Goal: Transaction & Acquisition: Purchase product/service

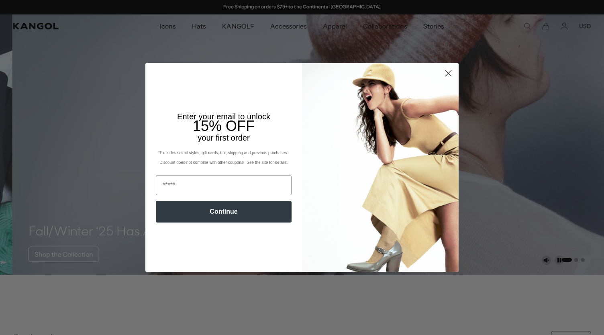
click at [447, 76] on circle "Close dialog" at bounding box center [448, 73] width 13 height 13
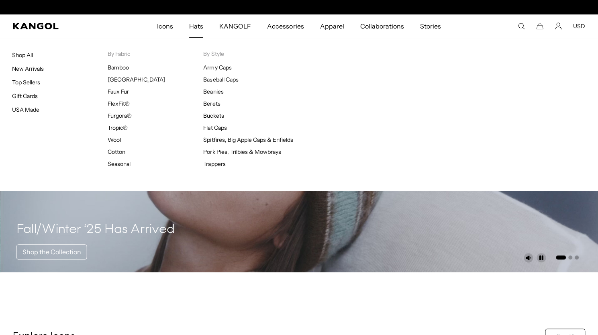
scroll to position [0, 166]
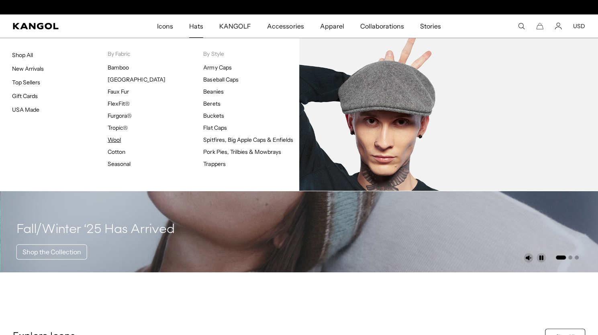
click at [112, 139] on link "Wool" at bounding box center [114, 139] width 13 height 7
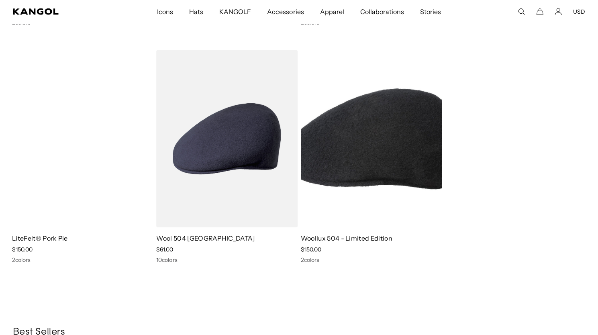
scroll to position [0, 166]
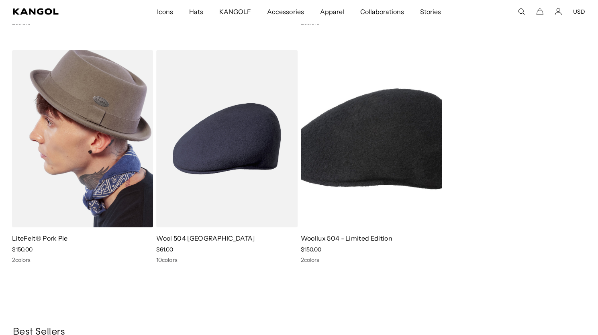
click at [74, 172] on img at bounding box center [82, 138] width 141 height 177
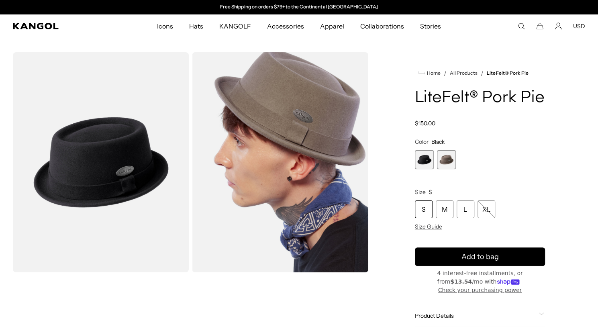
click at [448, 159] on span "2 of 2" at bounding box center [446, 159] width 19 height 19
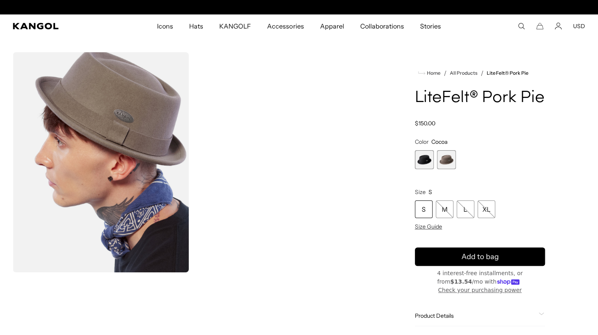
scroll to position [0, 166]
click at [428, 160] on span "1 of 2" at bounding box center [424, 159] width 19 height 19
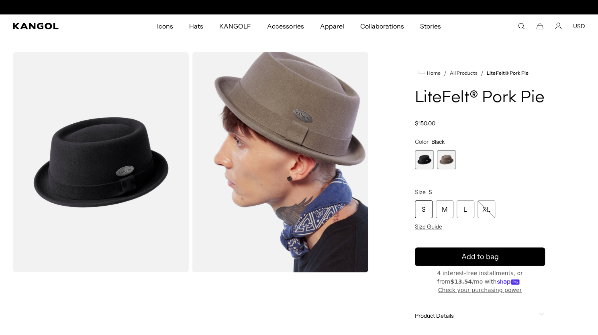
scroll to position [0, 166]
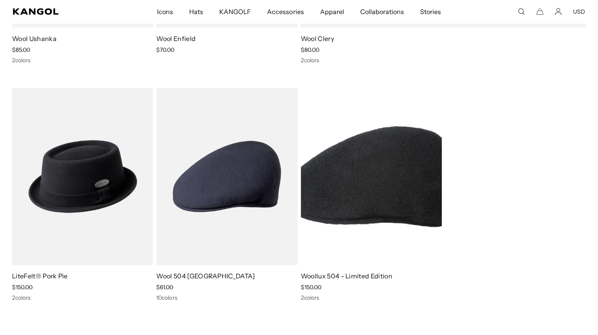
scroll to position [0, 166]
